Goal: Task Accomplishment & Management: Complete application form

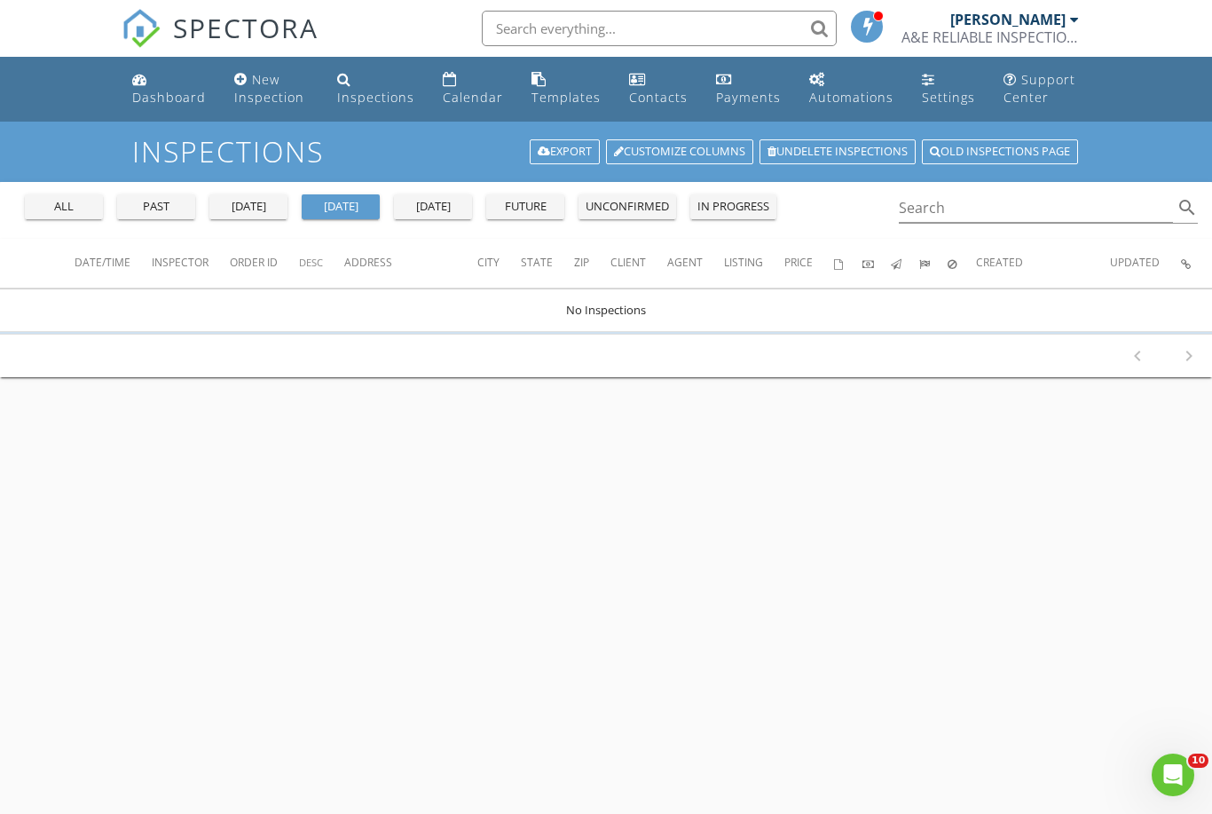
click at [75, 232] on div "all past yesterday today tomorrow future unconfirmed in progress Search search" at bounding box center [606, 210] width 1212 height 57
click at [72, 188] on div "all past yesterday today tomorrow future unconfirmed in progress" at bounding box center [401, 203] width 766 height 43
click at [67, 199] on div "all" at bounding box center [64, 207] width 64 height 18
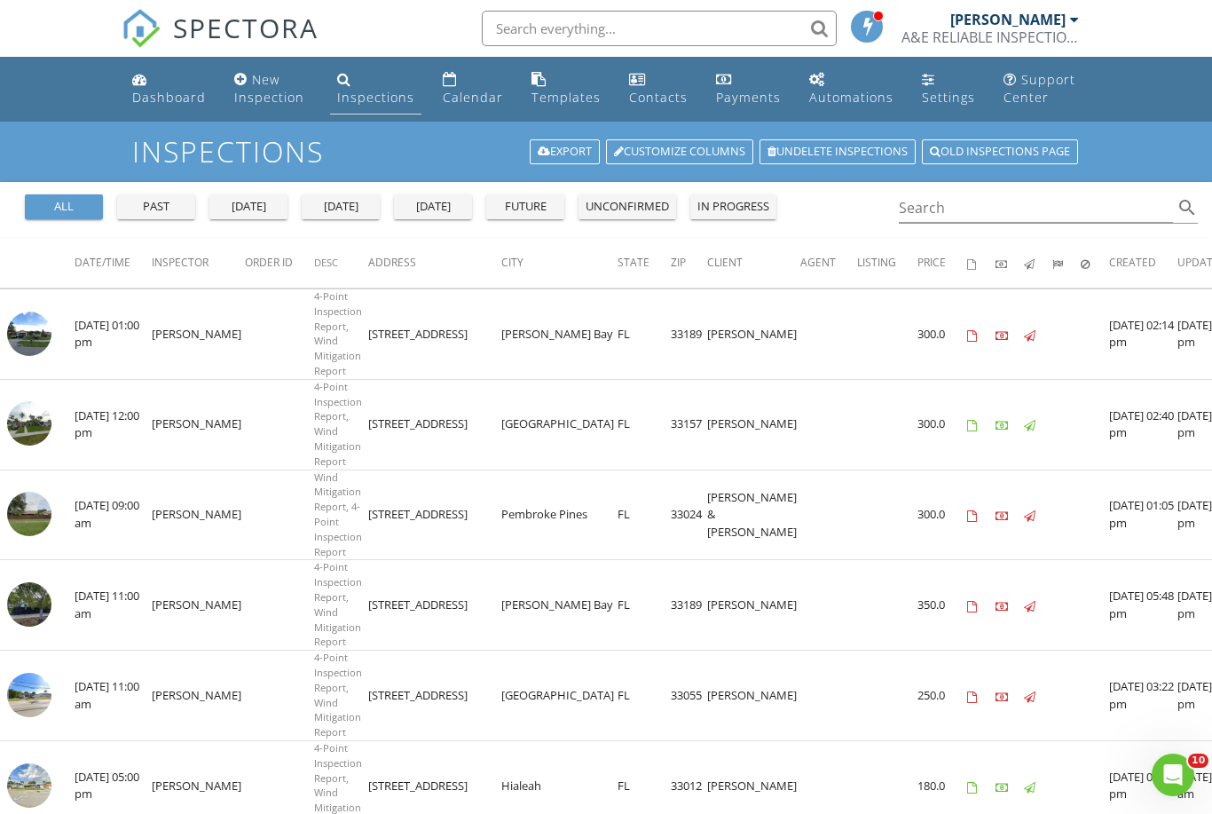
click at [342, 98] on div "Inspections" at bounding box center [375, 97] width 77 height 17
click at [257, 210] on div "yesterday" at bounding box center [249, 207] width 64 height 18
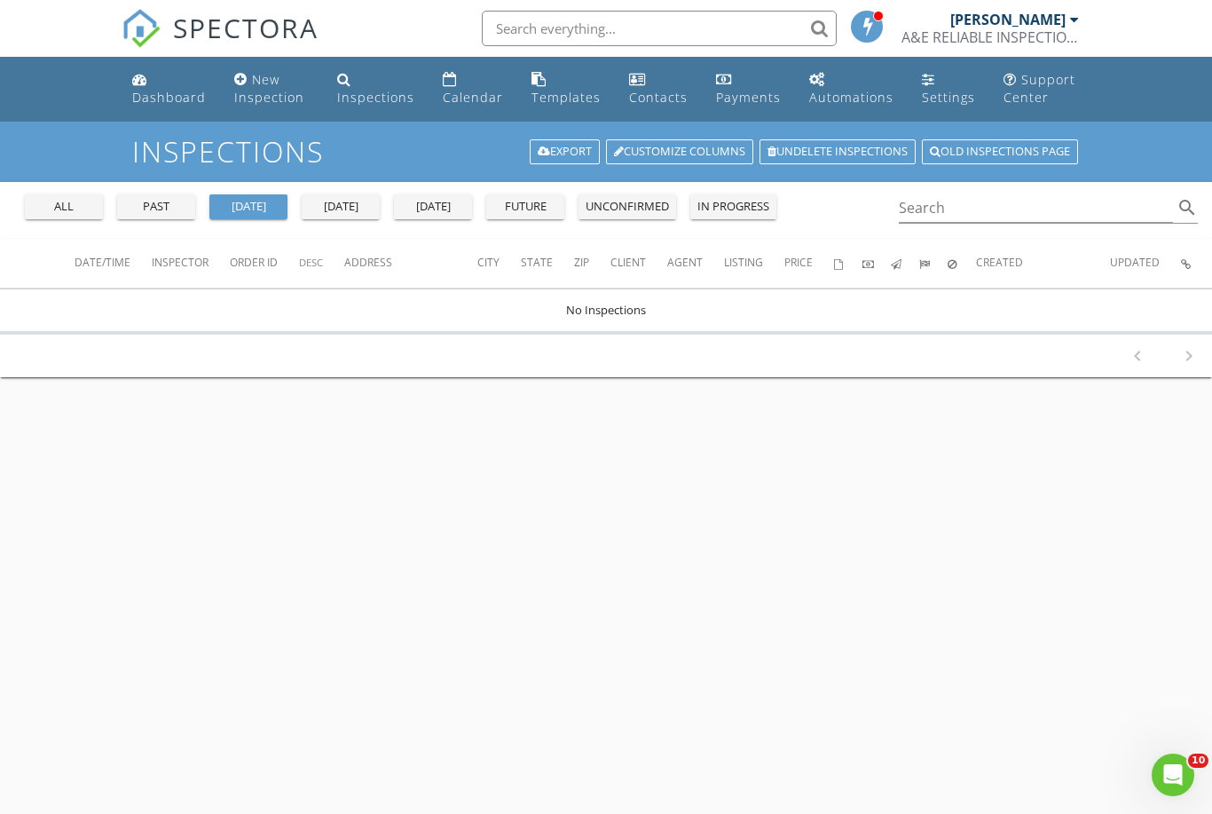
click at [67, 204] on div "all" at bounding box center [64, 207] width 64 height 18
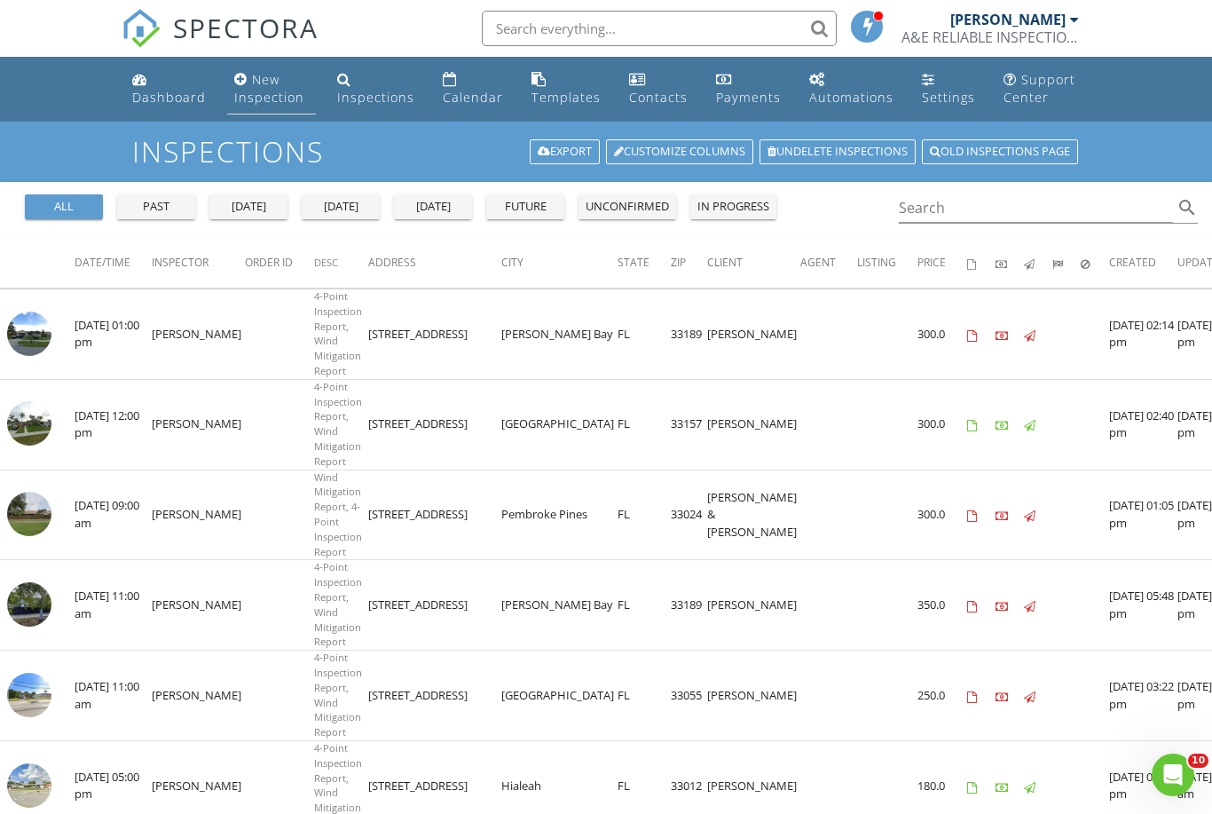
click at [261, 88] on div "New Inspection" at bounding box center [269, 88] width 70 height 35
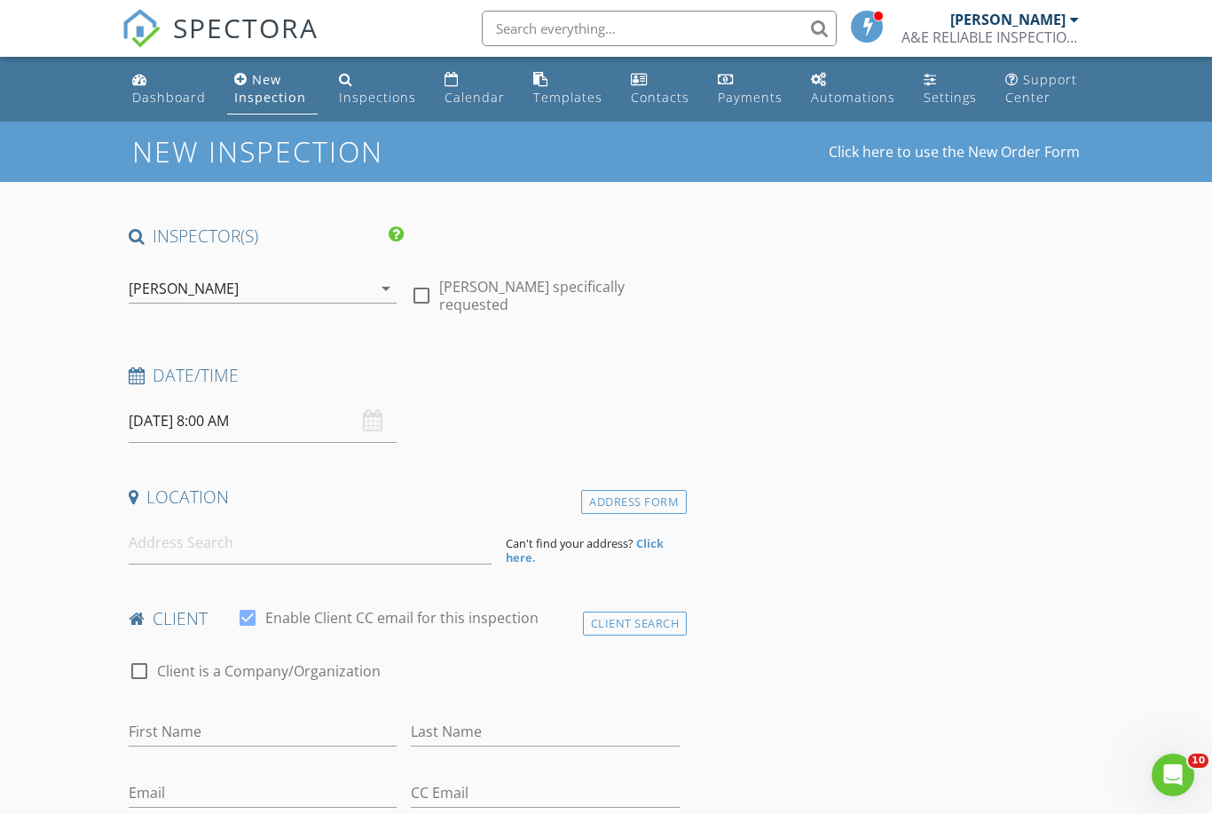
click at [199, 421] on input "08/29/2025 8:00 AM" at bounding box center [263, 420] width 269 height 43
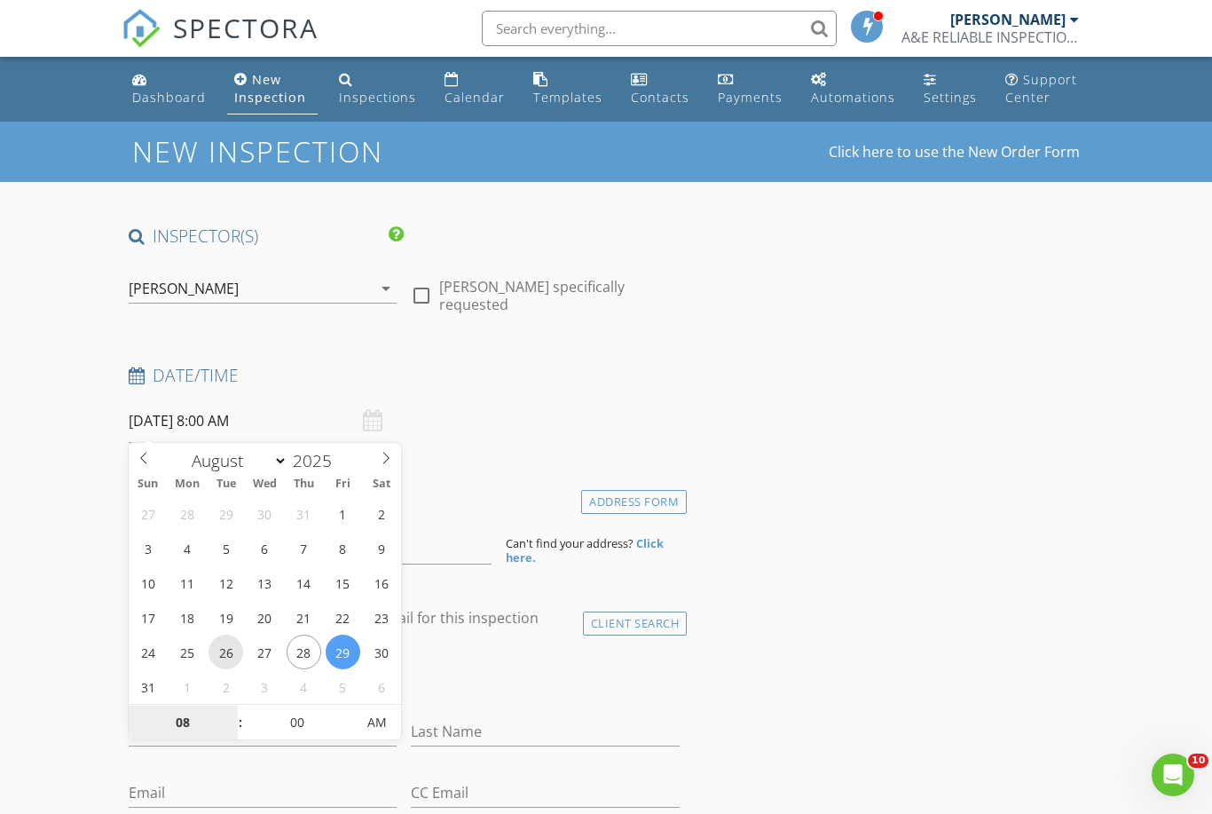
type input "08/26/2025 8:00 AM"
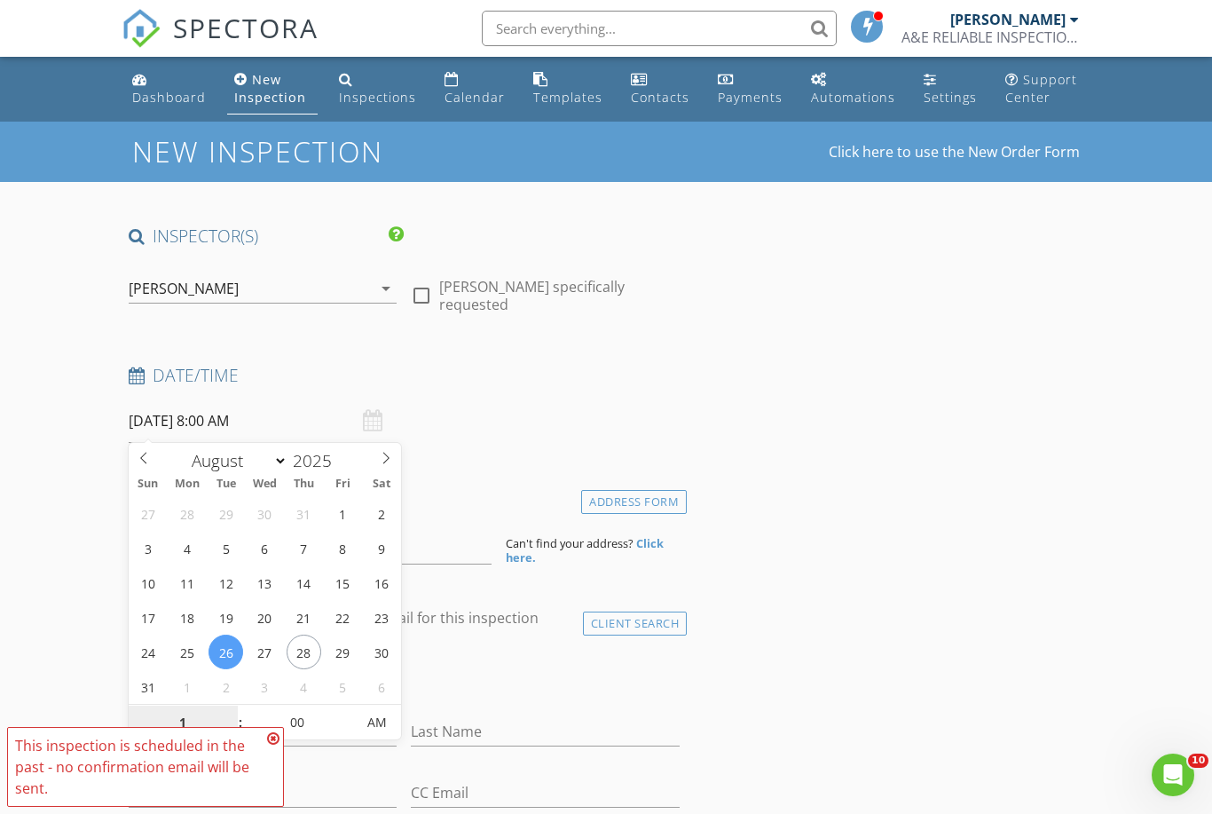
type input "10"
type input "[DATE] 10:00 AM"
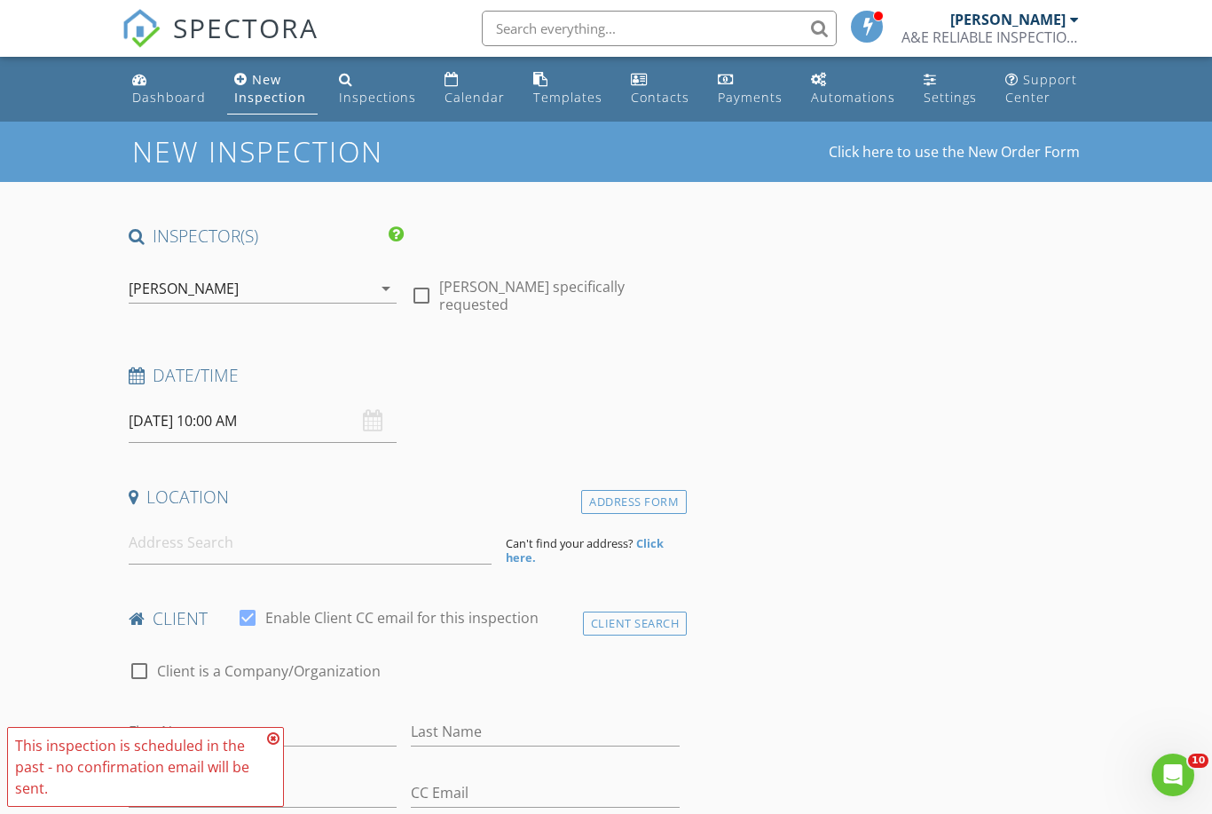
click at [183, 543] on input at bounding box center [310, 542] width 363 height 43
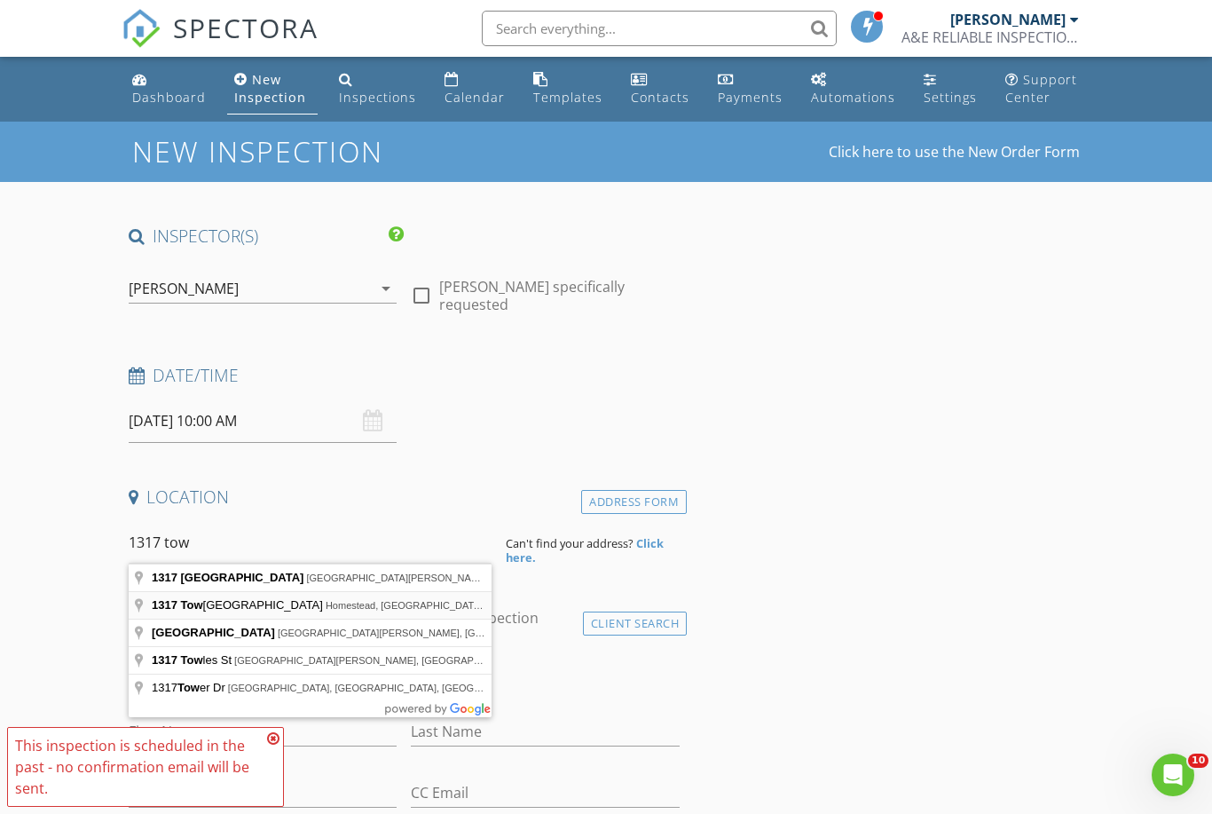
type input "1317 Towhee Street, Homestead, FL, USA"
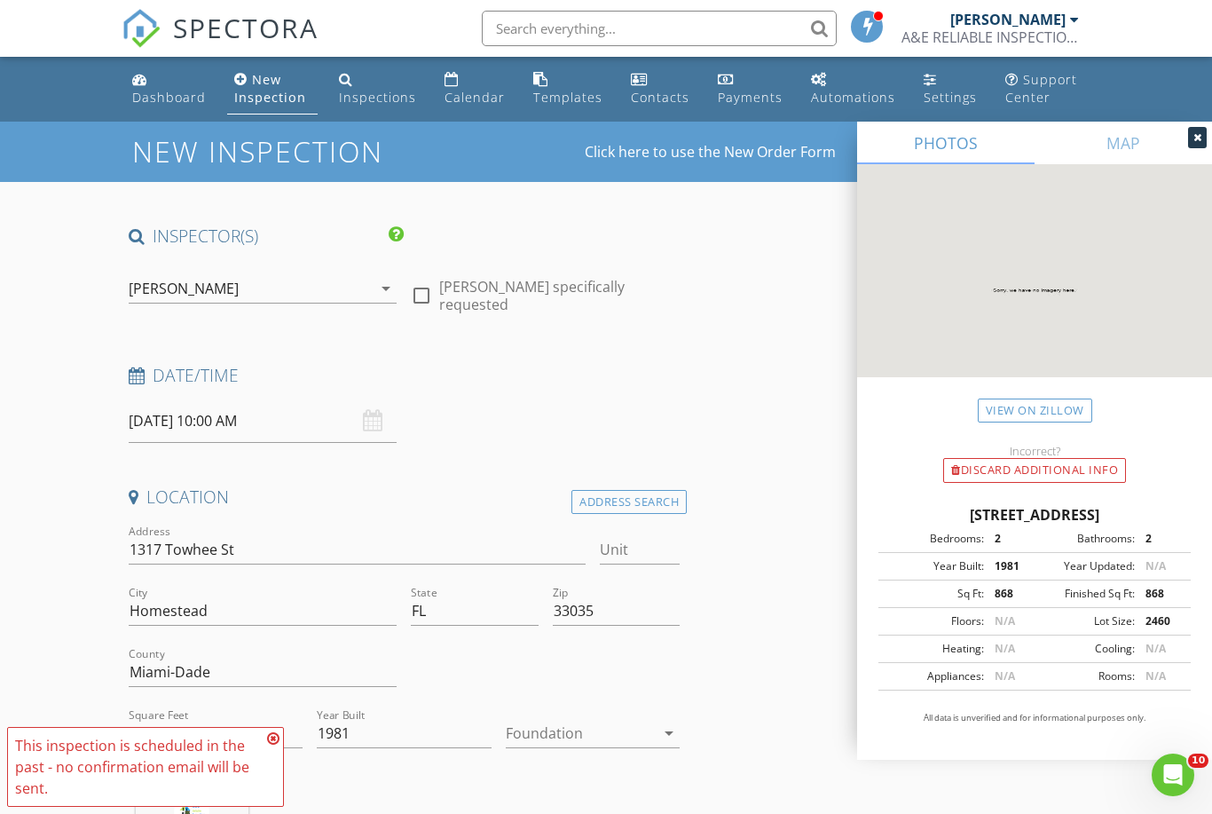
click at [270, 737] on icon at bounding box center [273, 738] width 12 height 14
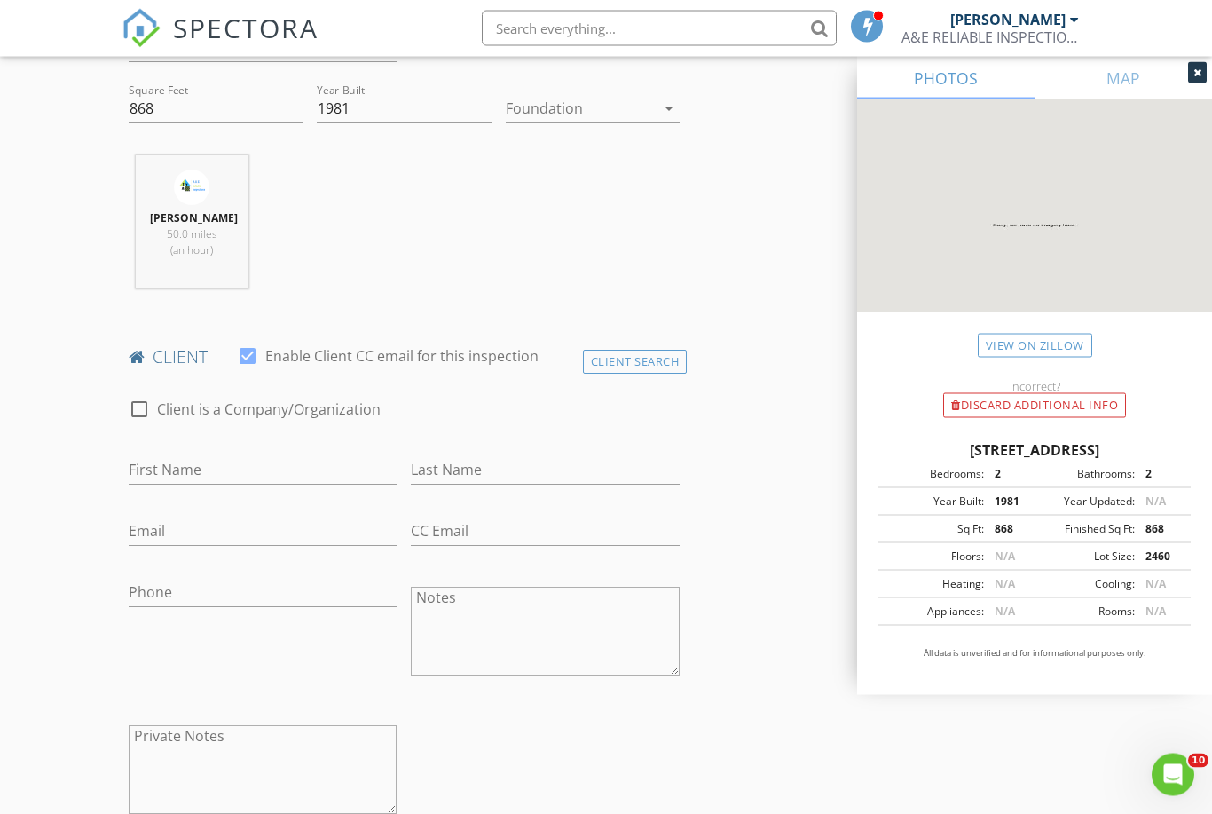
scroll to position [626, 0]
click at [146, 483] on input "First Name" at bounding box center [263, 467] width 269 height 29
type input "[PERSON_NAME]"
click at [491, 460] on div "Last Name" at bounding box center [545, 472] width 269 height 58
click at [476, 469] on input "Last Name" at bounding box center [545, 467] width 269 height 29
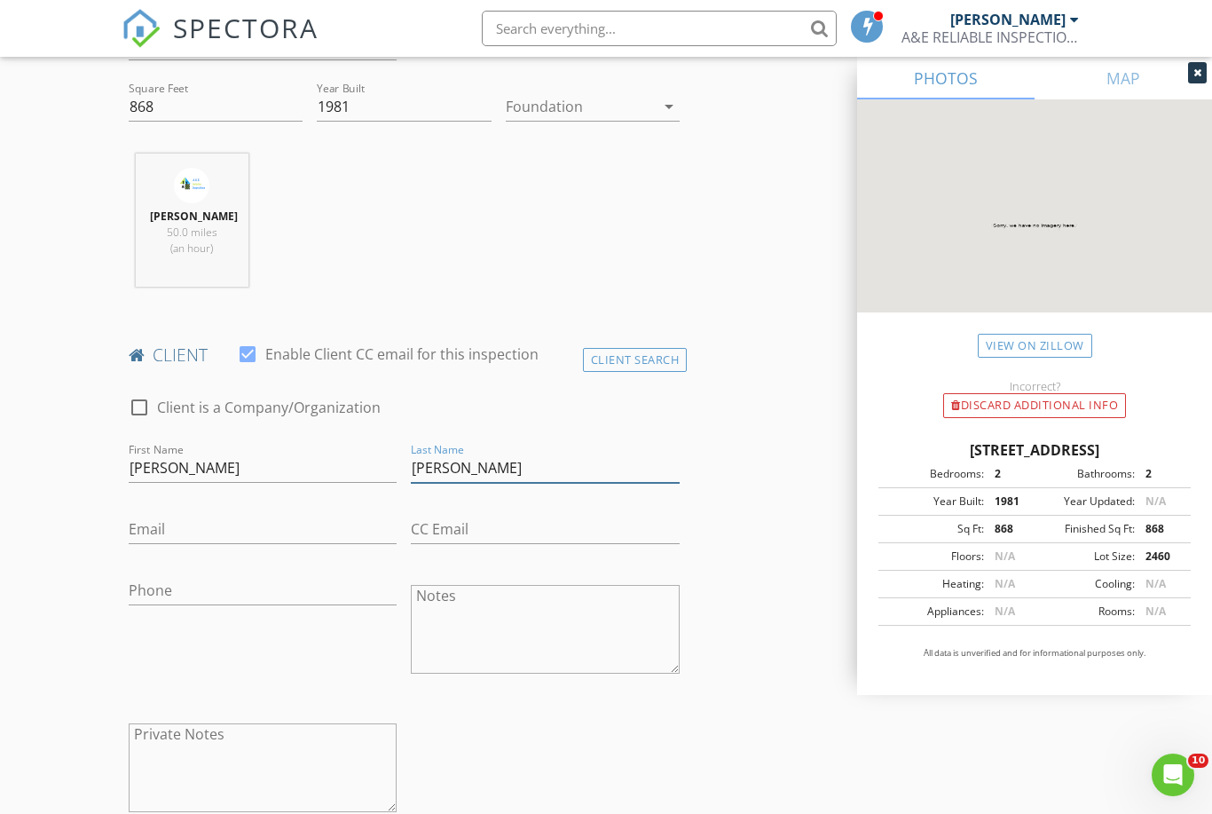
click at [545, 483] on input "Maza Vergil" at bounding box center [545, 467] width 269 height 29
type input "[PERSON_NAME]"
click at [139, 601] on input "Phone" at bounding box center [263, 590] width 269 height 29
click at [140, 534] on input "Email" at bounding box center [263, 529] width 269 height 29
click at [137, 535] on input "Email" at bounding box center [263, 529] width 269 height 29
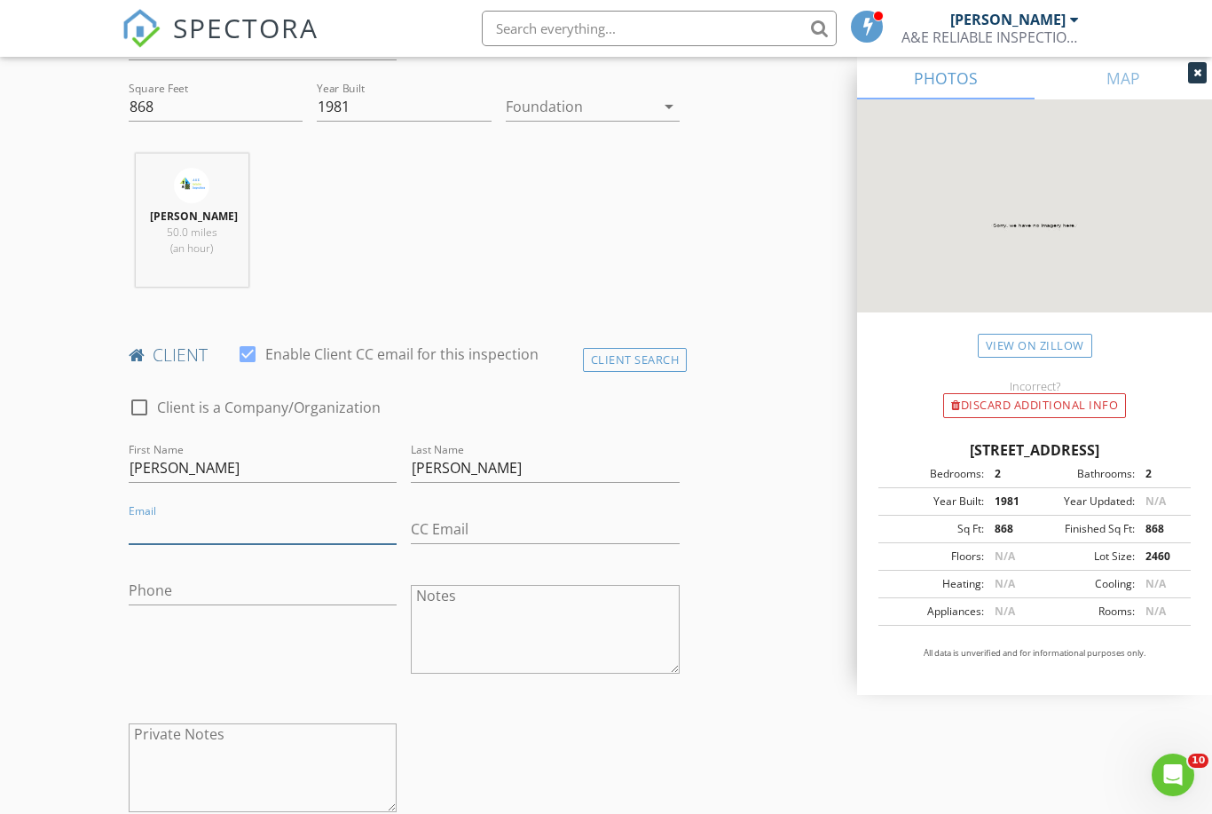
paste input "[EMAIL_ADDRESS][DOMAIN_NAME]"
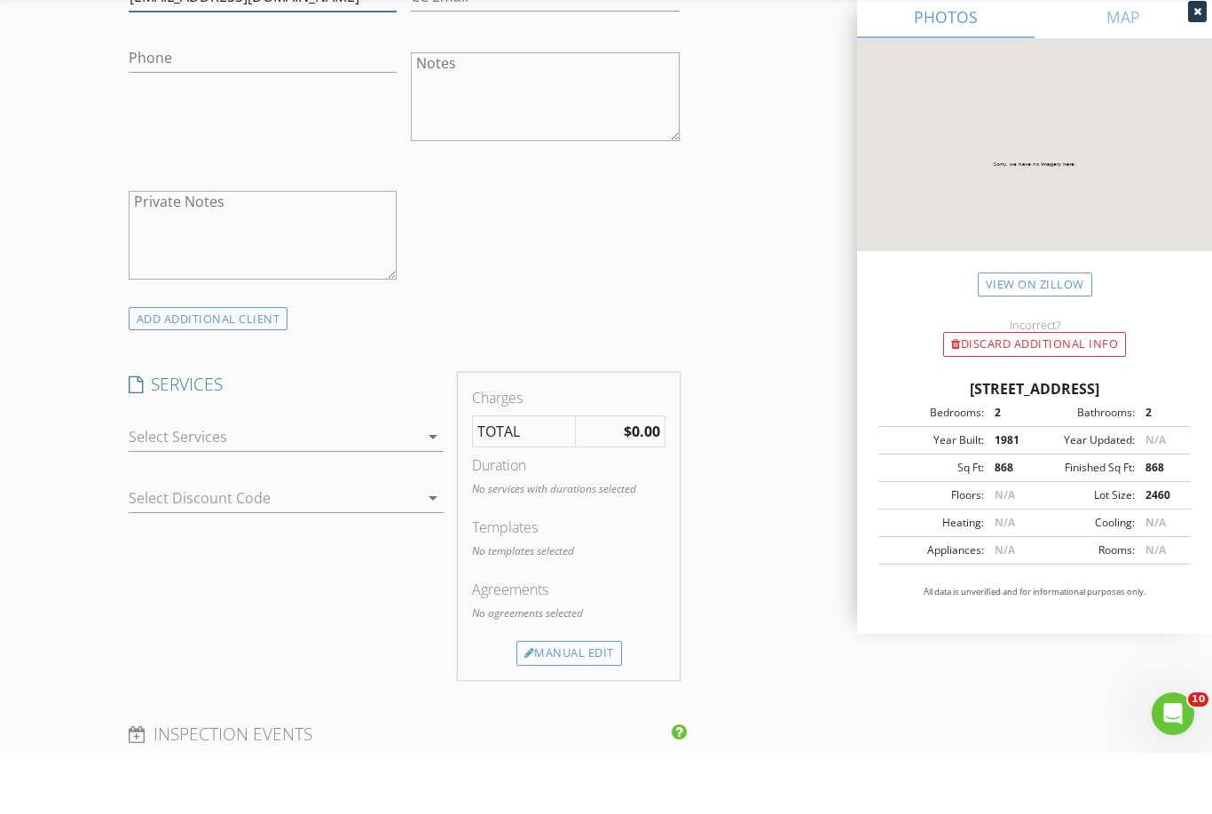
scroll to position [1099, 0]
type input "[EMAIL_ADDRESS][DOMAIN_NAME]"
click at [438, 485] on icon "arrow_drop_down" at bounding box center [432, 495] width 21 height 21
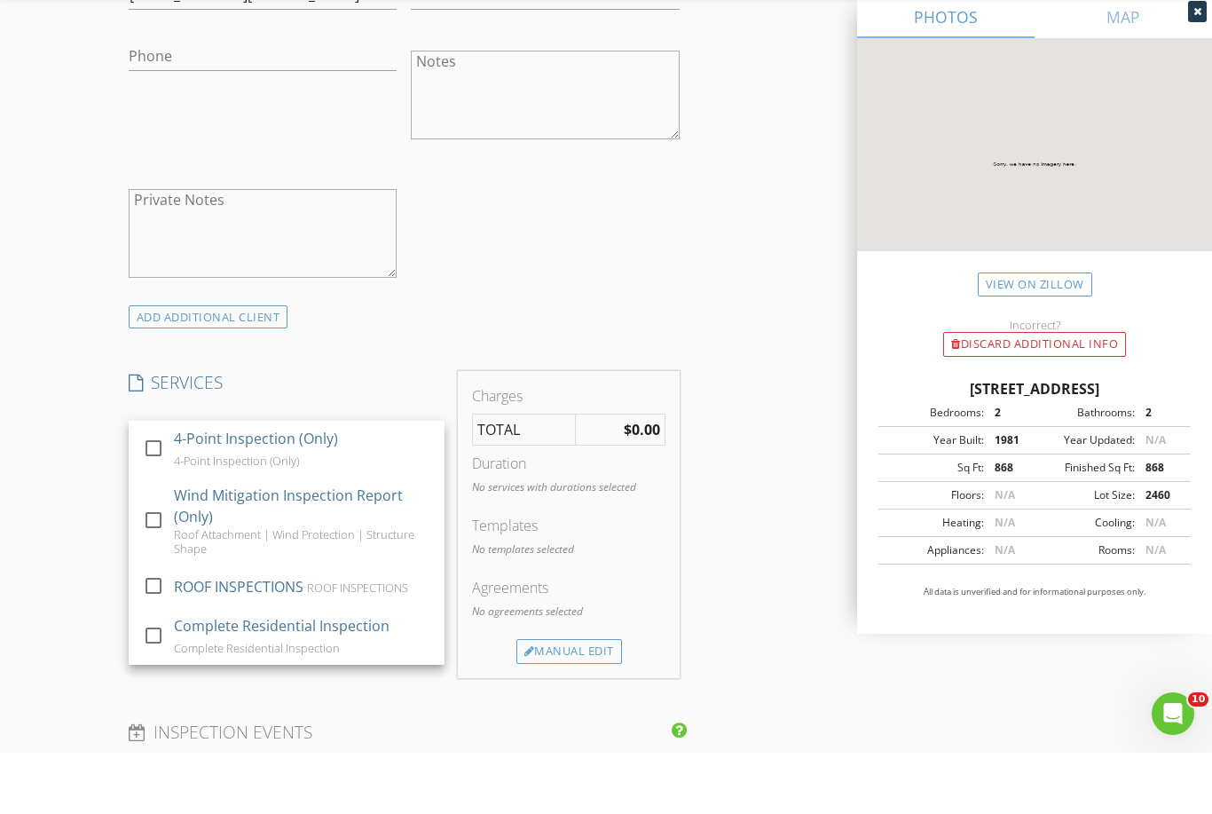
scroll to position [1161, 0]
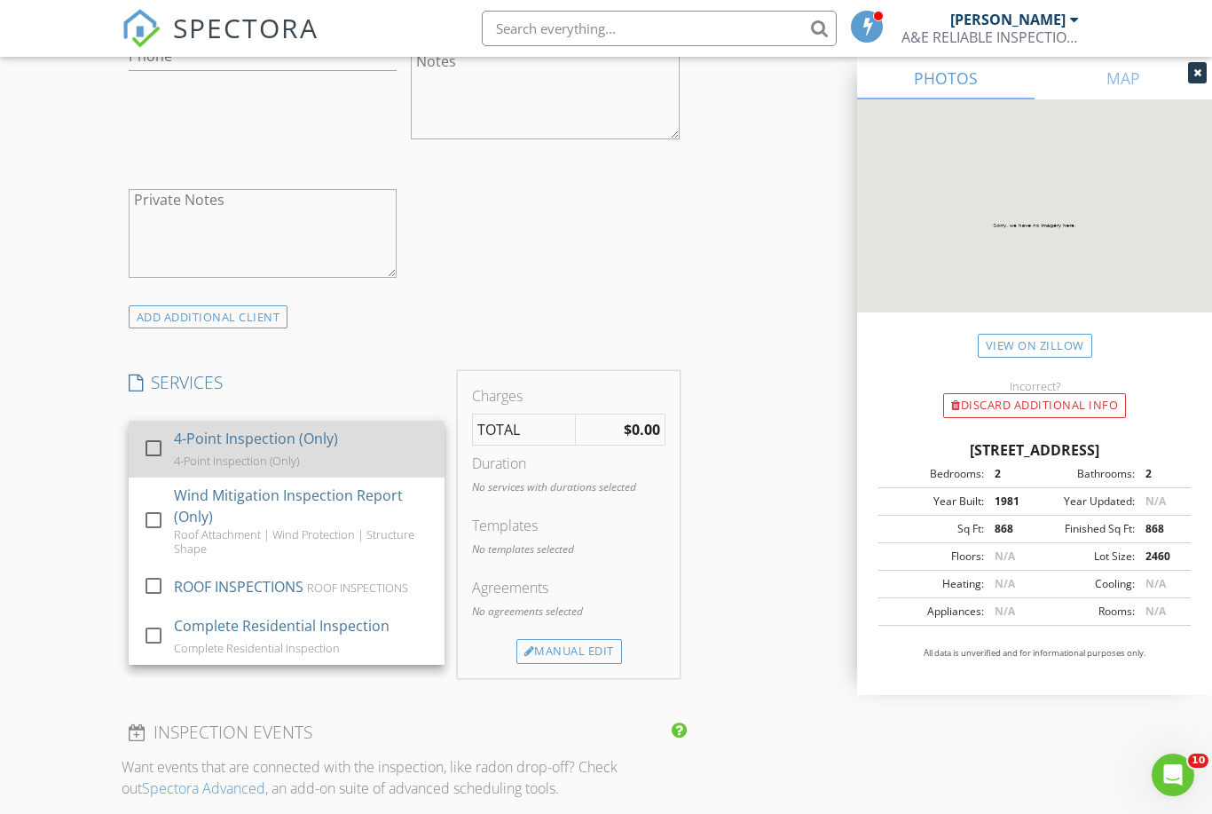
click at [153, 463] on div at bounding box center [153, 448] width 30 height 30
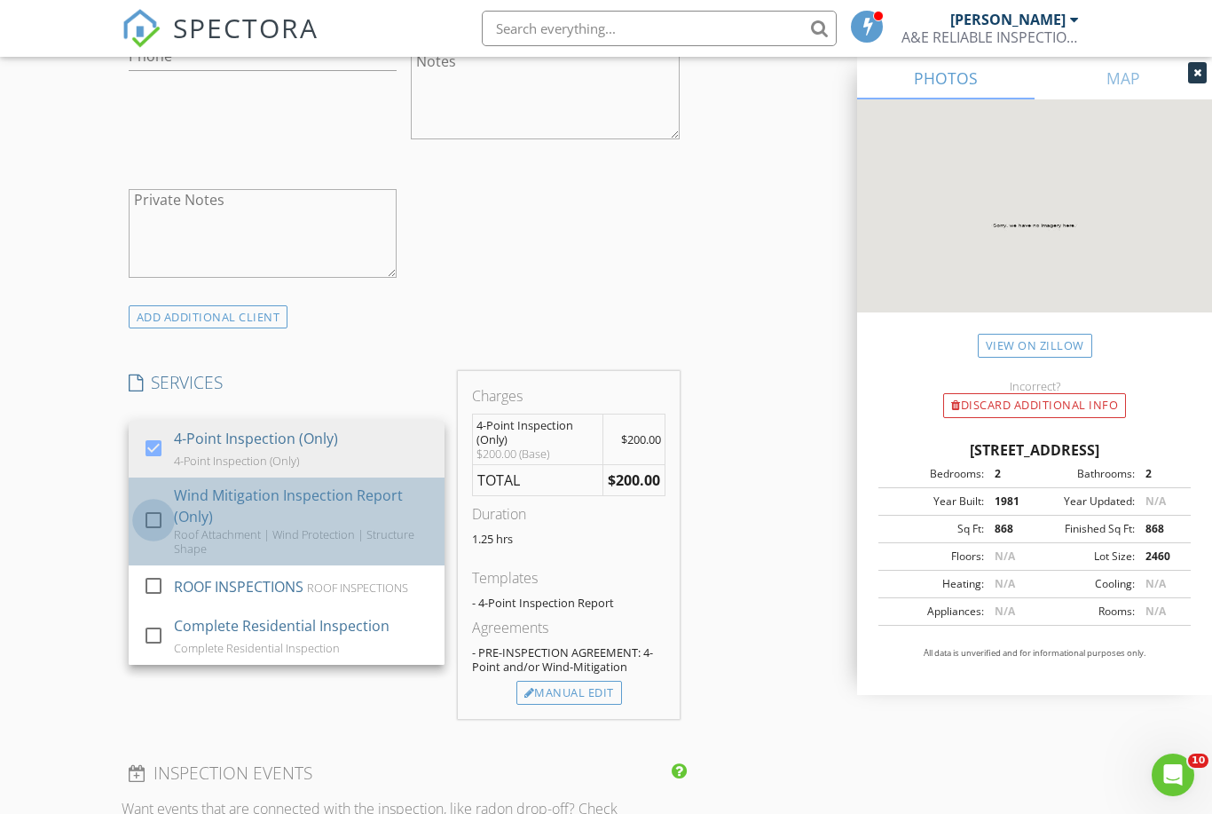
click at [153, 535] on div at bounding box center [153, 520] width 30 height 30
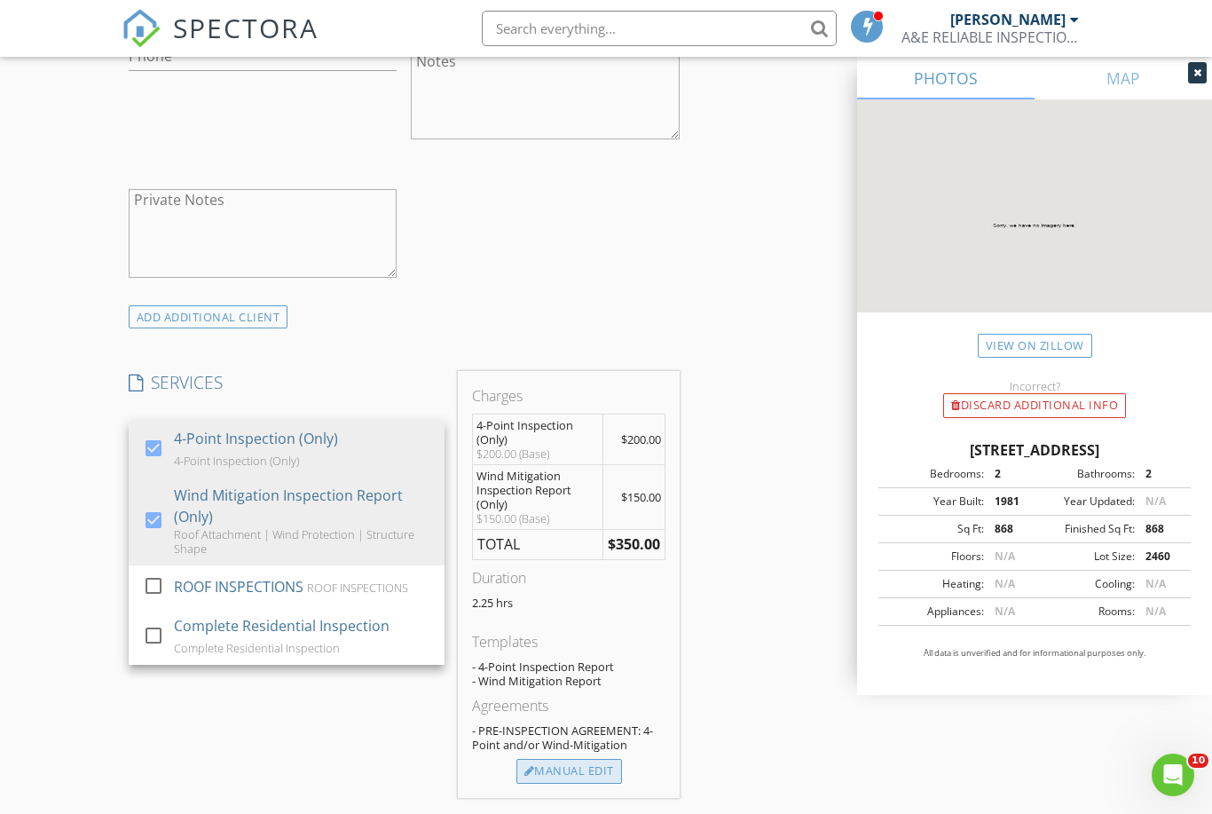
click at [587, 783] on div "Manual Edit" at bounding box center [569, 771] width 106 height 25
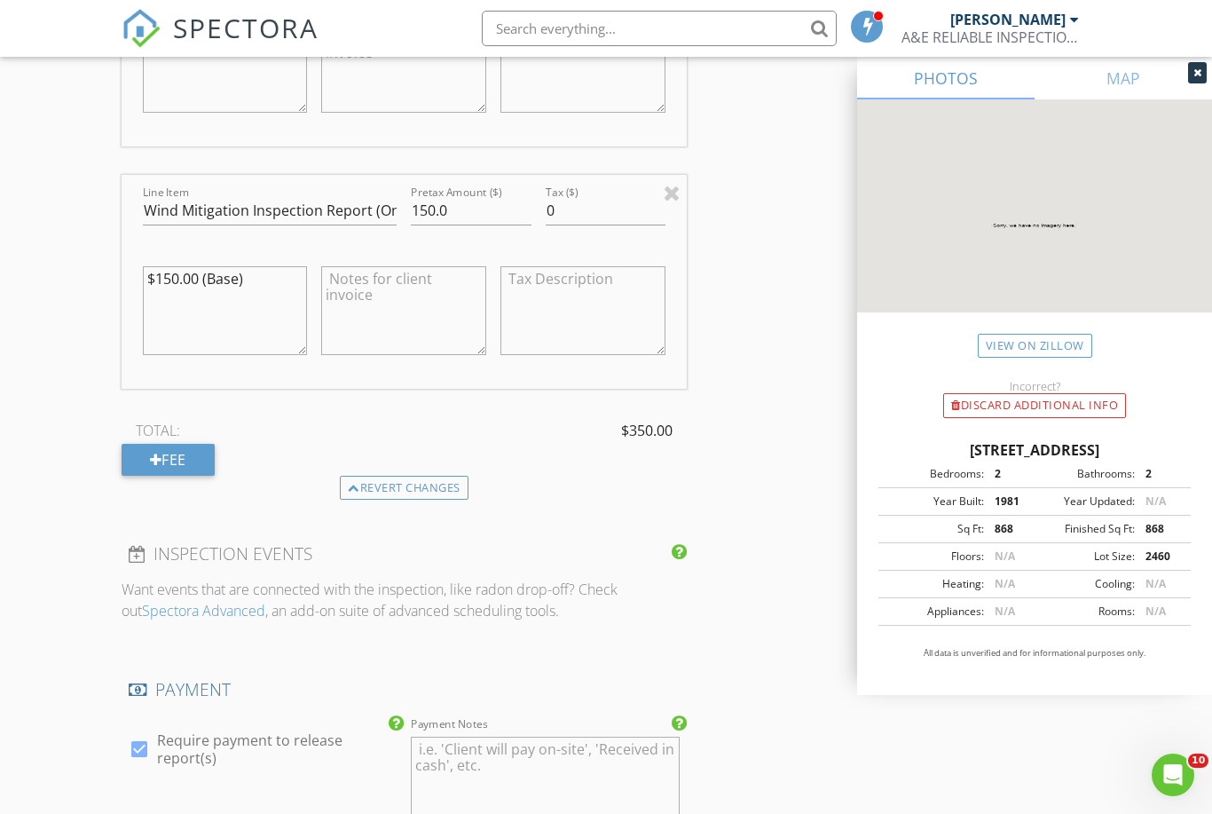
scroll to position [1805, 0]
click at [159, 467] on div at bounding box center [156, 461] width 12 height 14
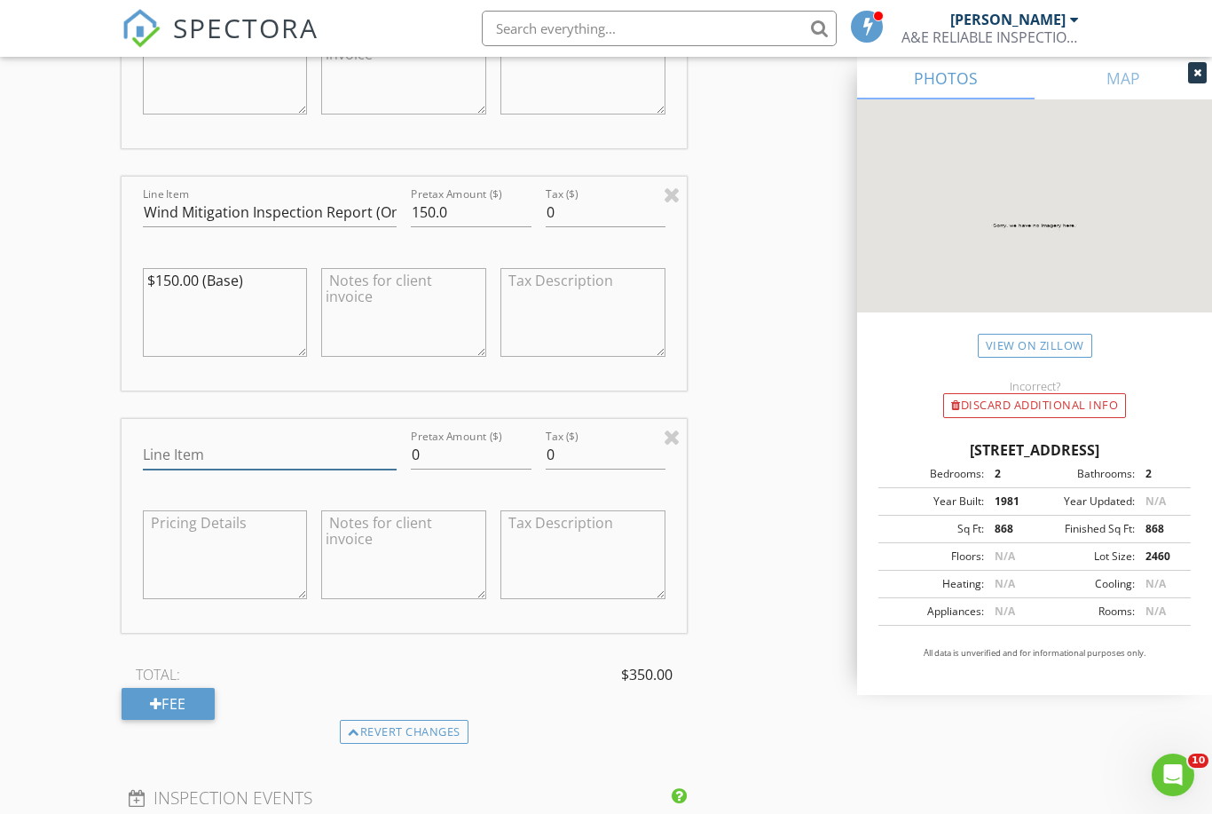
click at [156, 463] on input "Line Item" at bounding box center [270, 454] width 255 height 29
type input "Bundle"
click at [464, 469] on input "0" at bounding box center [471, 454] width 120 height 29
type input "-50"
click at [749, 691] on div "INSPECTOR(S) check_box Enrique Marrero Perez PRIMARY Enrique Marrero Perez arro…" at bounding box center [607, 229] width 970 height 3619
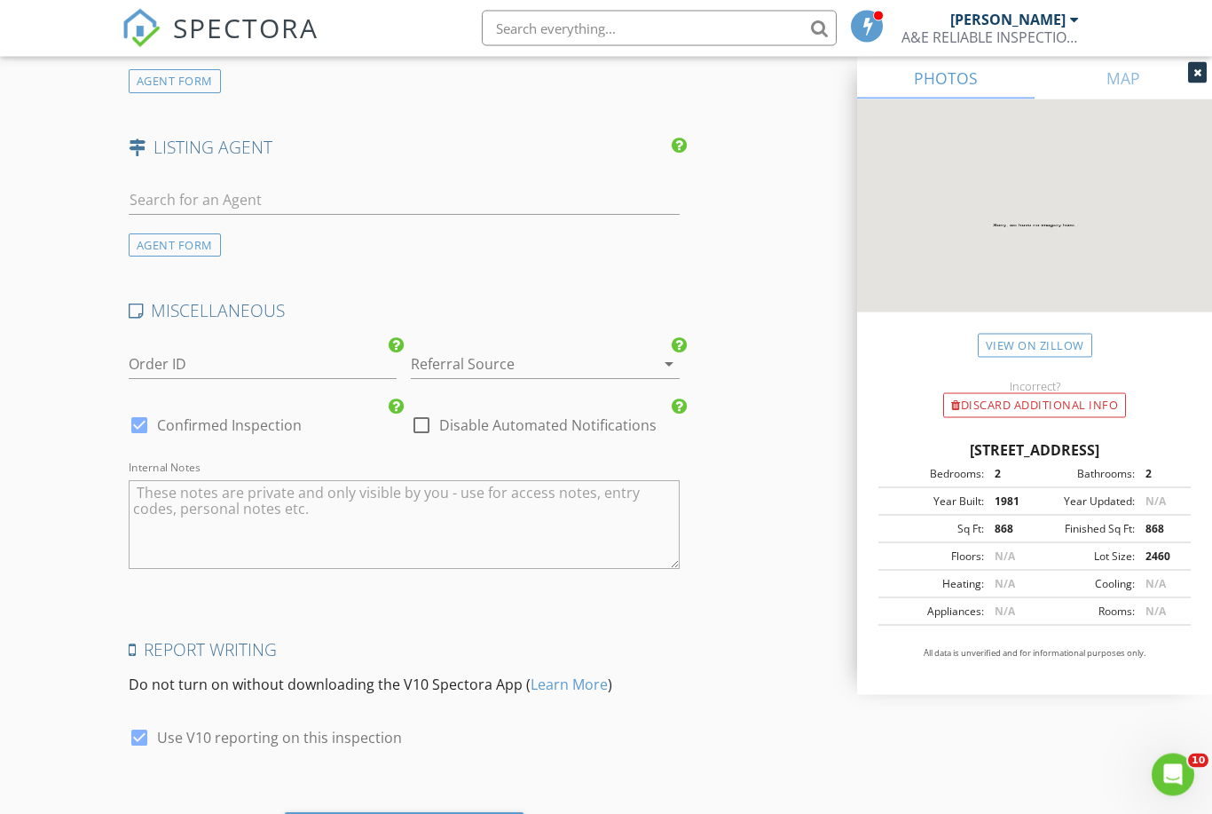
scroll to position [3023, 0]
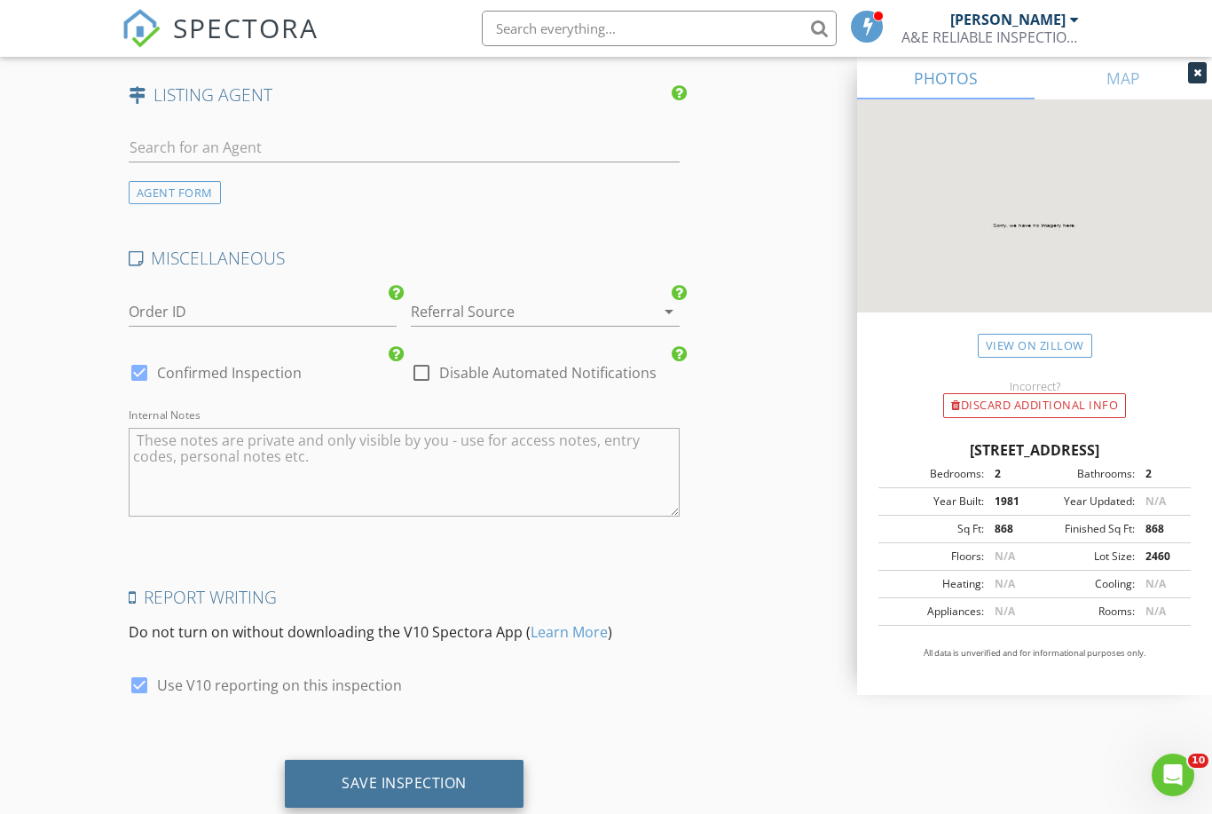
click at [484, 793] on div "Save Inspection" at bounding box center [404, 784] width 239 height 48
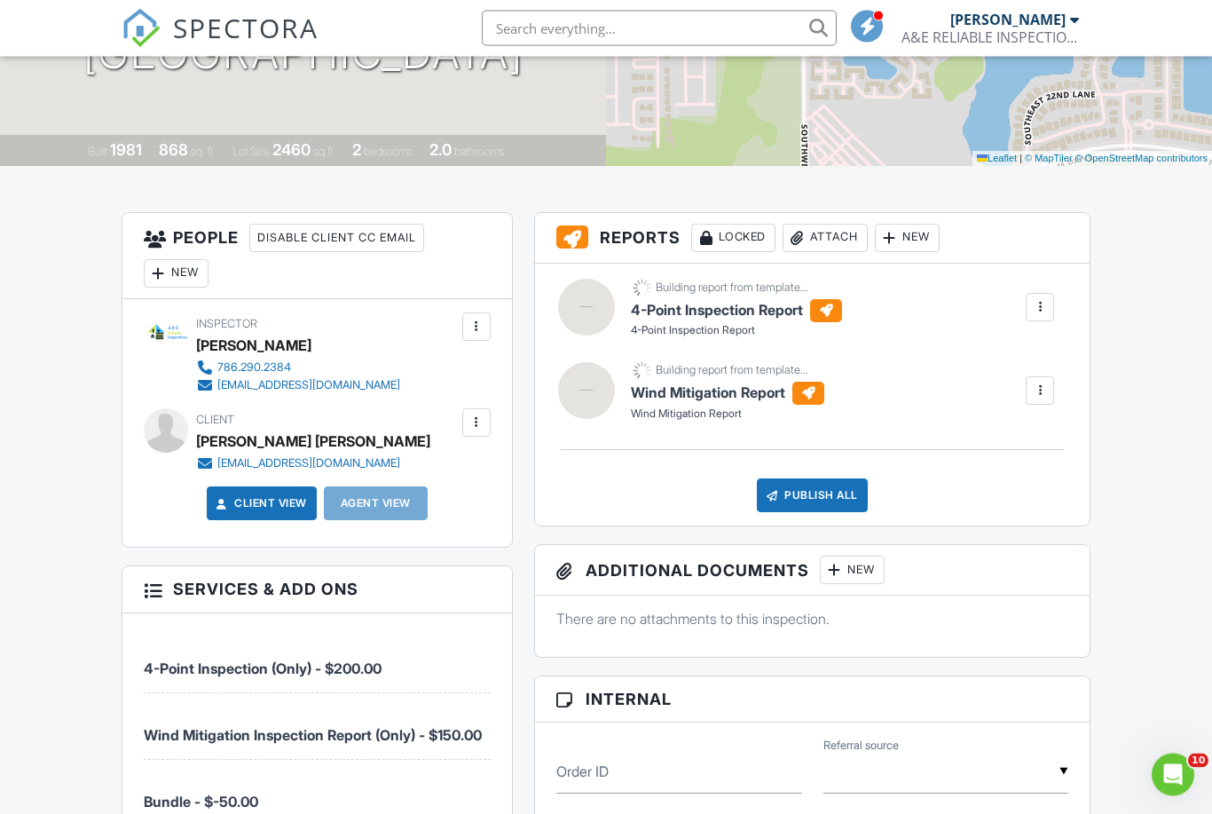
scroll to position [327, 0]
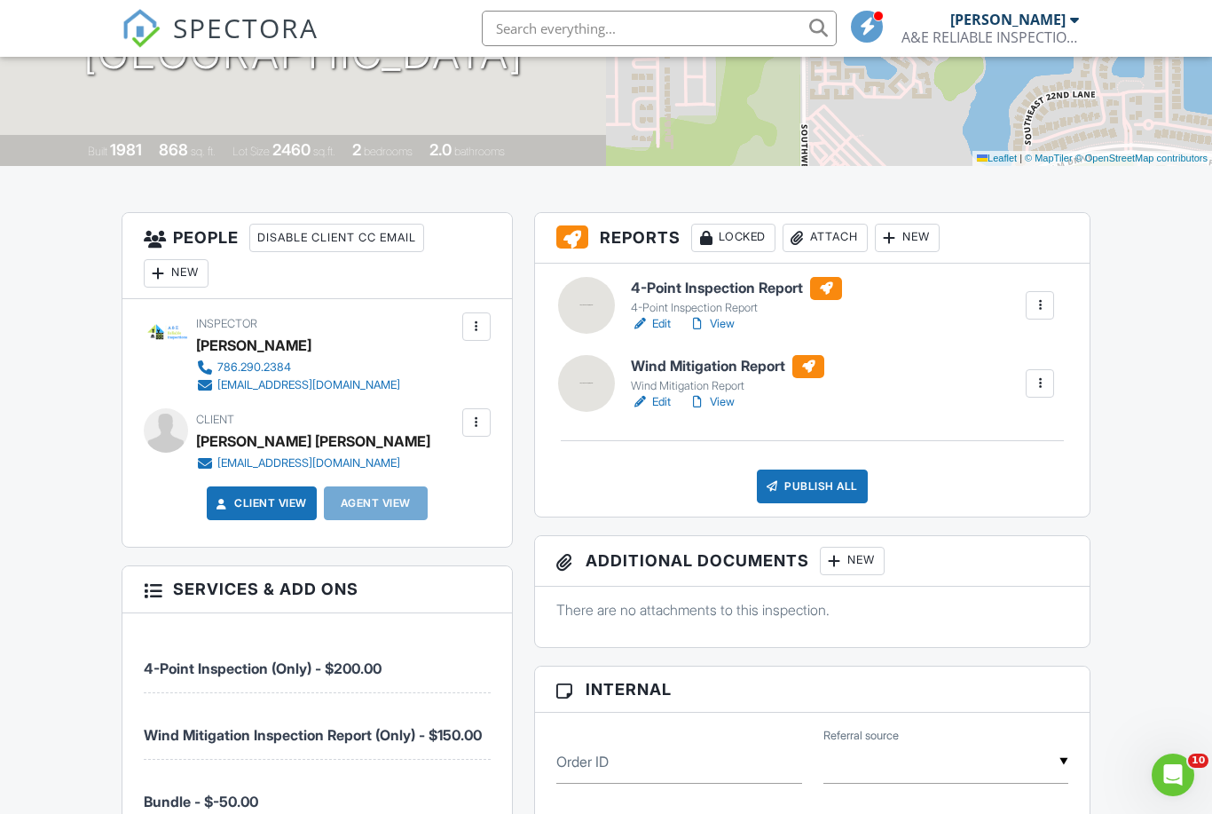
click at [601, 290] on div at bounding box center [586, 305] width 57 height 57
click at [756, 287] on h6 "4-Point Inspection Report" at bounding box center [736, 288] width 211 height 23
